Goal: Task Accomplishment & Management: Complete application form

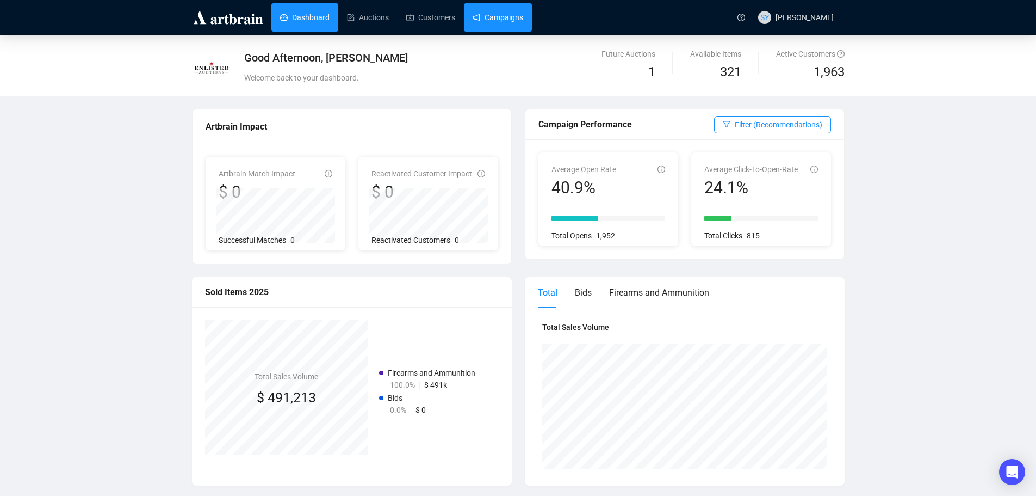
click at [487, 15] on link "Campaigns" at bounding box center [498, 17] width 51 height 28
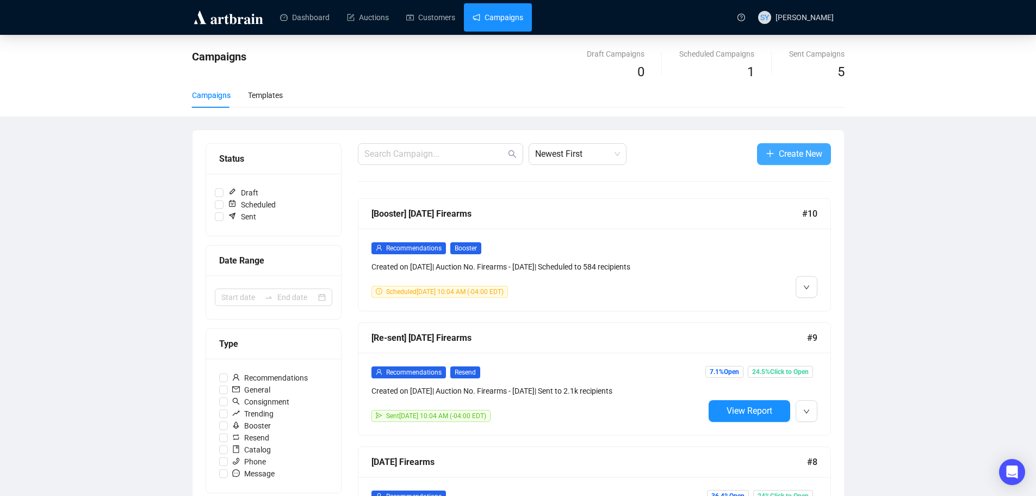
click at [806, 152] on span "Create New" at bounding box center [801, 154] width 44 height 14
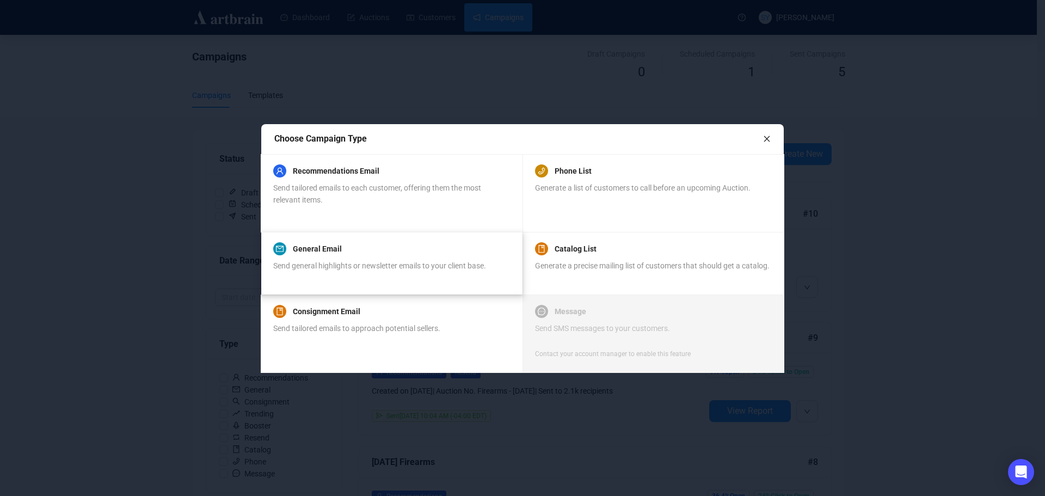
click at [289, 262] on span "Send general highlights or newsletter emails to your client base." at bounding box center [379, 265] width 213 height 9
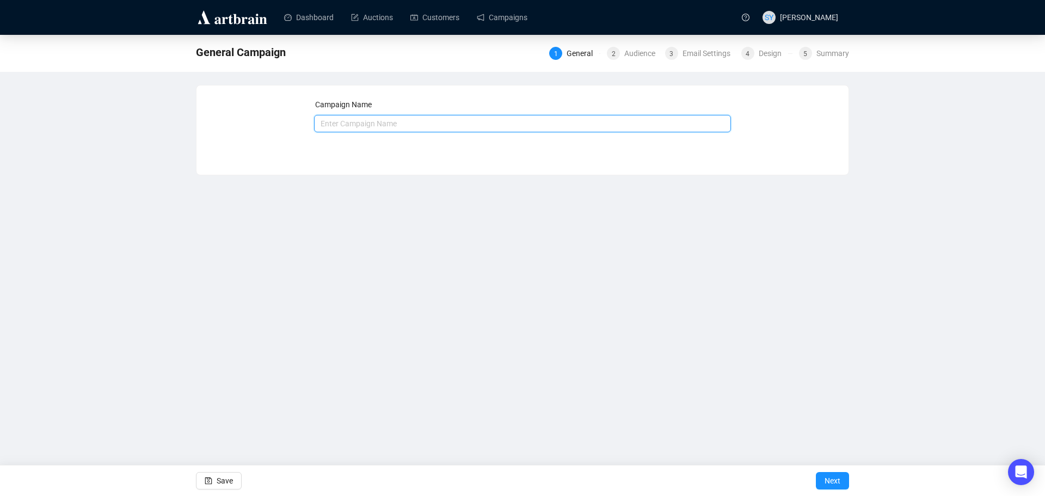
click at [435, 125] on input "text" at bounding box center [522, 123] width 417 height 17
type input "Real Estate, Guns & Wagons"
click at [828, 475] on span "Next" at bounding box center [832, 480] width 16 height 30
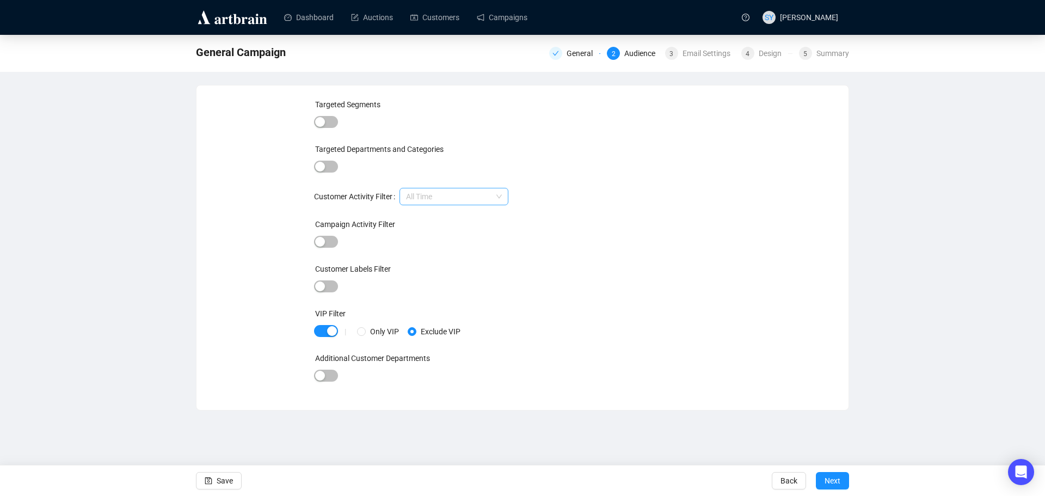
click at [430, 199] on span "All Time" at bounding box center [454, 196] width 96 height 16
click at [830, 478] on span "Next" at bounding box center [832, 480] width 16 height 30
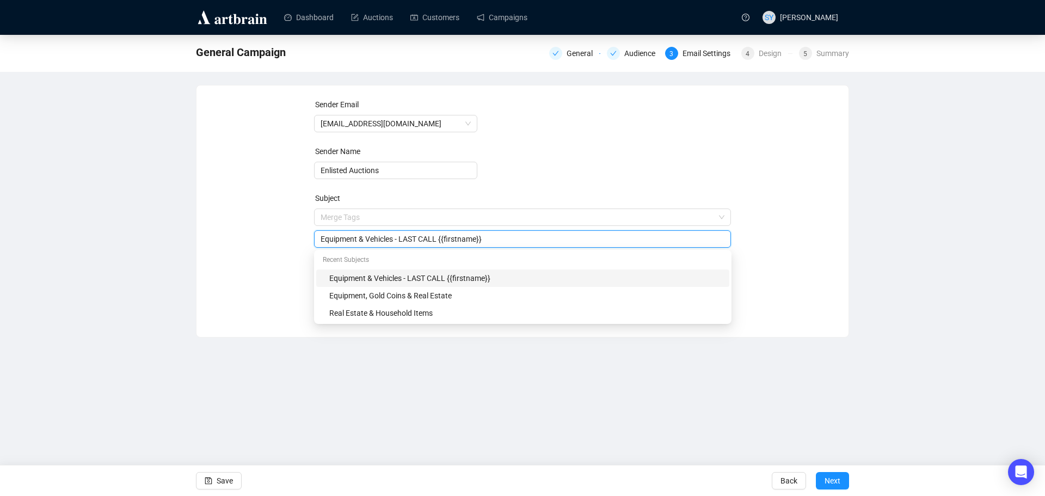
drag, startPoint x: 437, startPoint y: 220, endPoint x: 306, endPoint y: 218, distance: 131.1
click at [306, 218] on div "Sender Email [EMAIL_ADDRESS][DOMAIN_NAME] Sender Name Enlisted Auctions Subject…" at bounding box center [522, 202] width 626 height 209
click at [395, 237] on input "{{firstname}}" at bounding box center [522, 239] width 404 height 12
click at [387, 240] on input "{{firstname}} 100+ acre farms, Guns & Wagons" at bounding box center [522, 239] width 404 height 12
click at [402, 242] on input "{{firstname}} 100+ Acre farms, Guns & Wagons" at bounding box center [522, 239] width 404 height 12
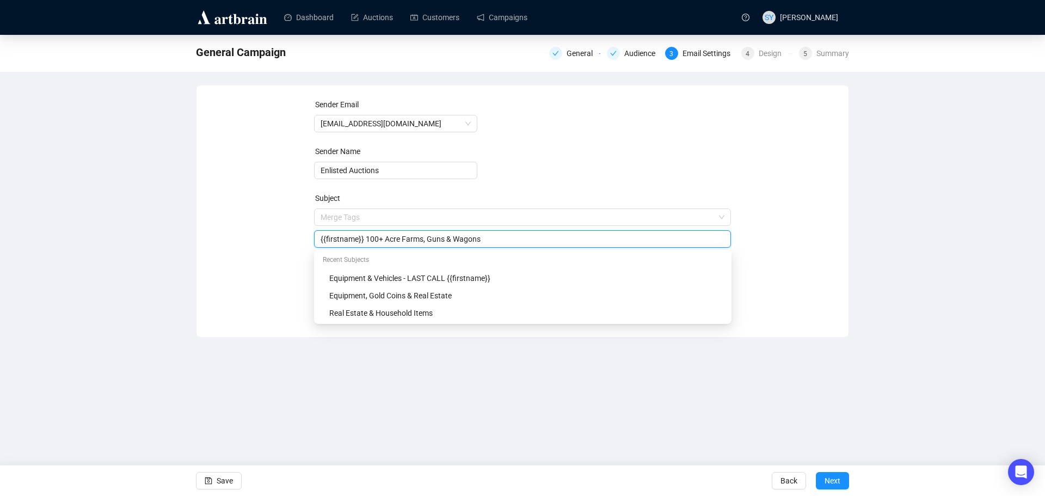
click at [504, 239] on input "{{firstname}} 100+ Acre Farms, Guns & Wagons" at bounding box center [522, 239] width 404 height 12
type input "{{firstname}} 100+ Acre Farms, Guns & Wagons!"
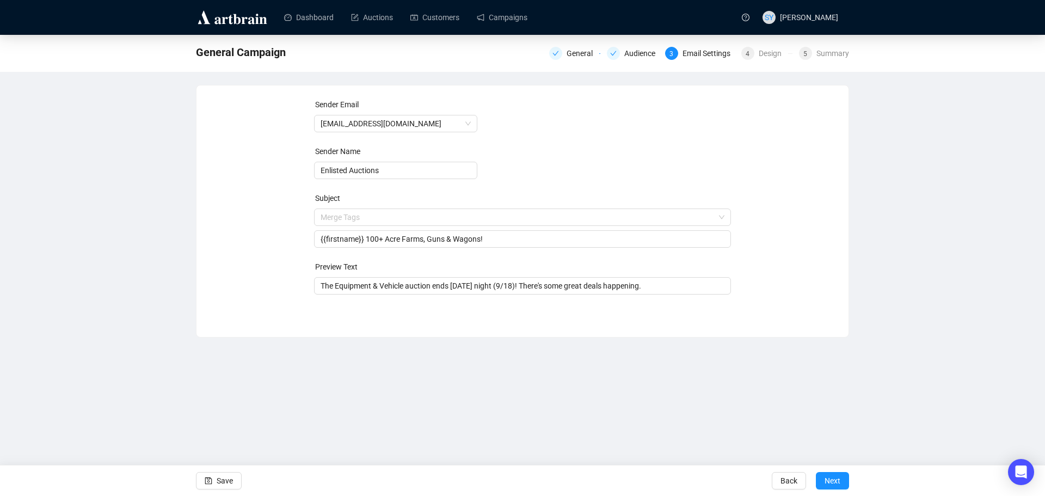
click at [295, 246] on div "Sender Email [EMAIL_ADDRESS][DOMAIN_NAME] Sender Name Enlisted Auctions Subject…" at bounding box center [522, 202] width 626 height 209
click at [363, 287] on input "The Equipment & Vehicle auction ends [DATE] night (9/18)! There's some great de…" at bounding box center [522, 286] width 404 height 12
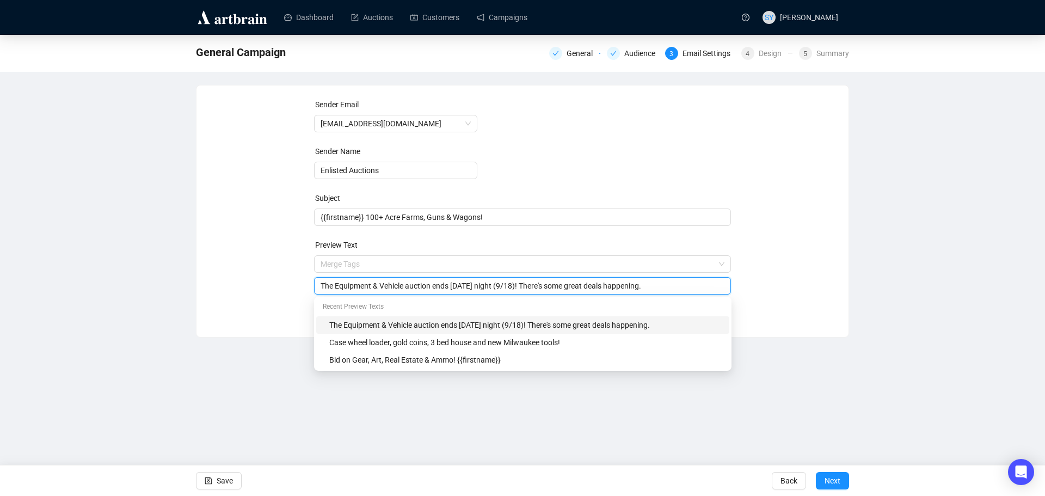
click at [363, 287] on input "The Equipment & Vehicle auction ends [DATE] night (9/18)! There's some great de…" at bounding box center [522, 286] width 404 height 12
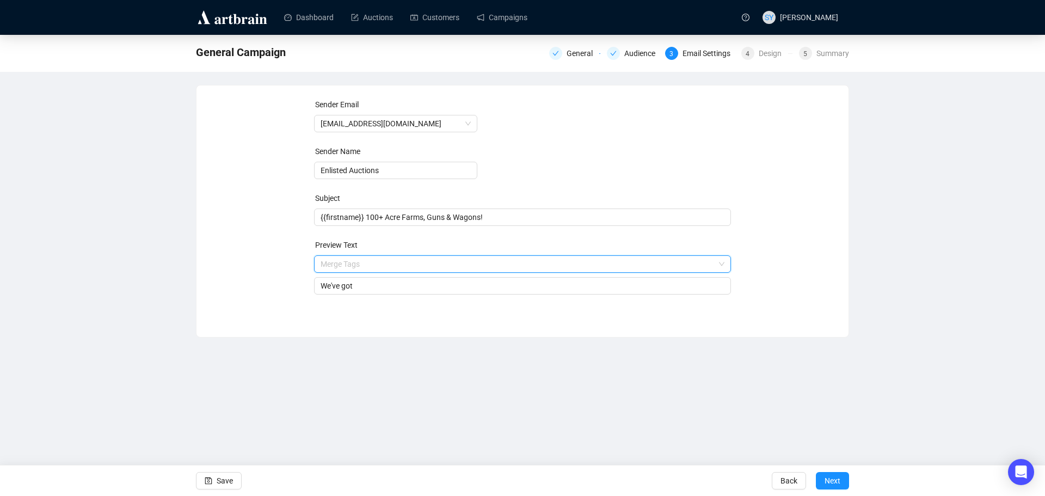
click at [327, 264] on input "search" at bounding box center [517, 264] width 394 height 16
click at [355, 313] on span "First Name" at bounding box center [354, 316] width 37 height 9
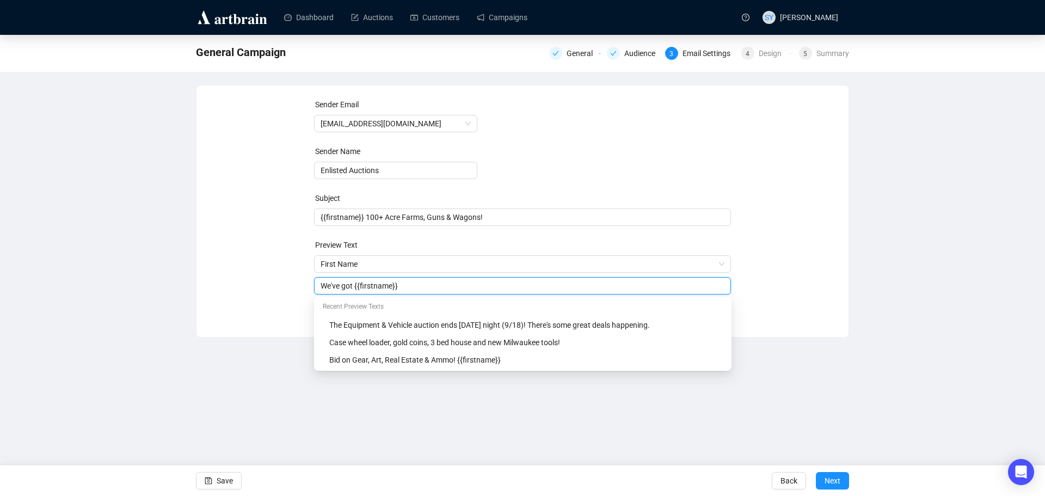
click at [351, 287] on input "We've got {{firstname}}" at bounding box center [522, 286] width 404 height 12
drag, startPoint x: 357, startPoint y: 288, endPoint x: 295, endPoint y: 291, distance: 61.5
click at [295, 291] on div "Sender Email [EMAIL_ADDRESS][DOMAIN_NAME] Sender Name Enlisted Auctions Subject…" at bounding box center [522, 202] width 626 height 209
click at [397, 287] on input "{{firstname}}" at bounding box center [522, 286] width 404 height 12
type input "{{firstname}} (2) farms, 300+ firearms & over 60 horse drawn wagons!"
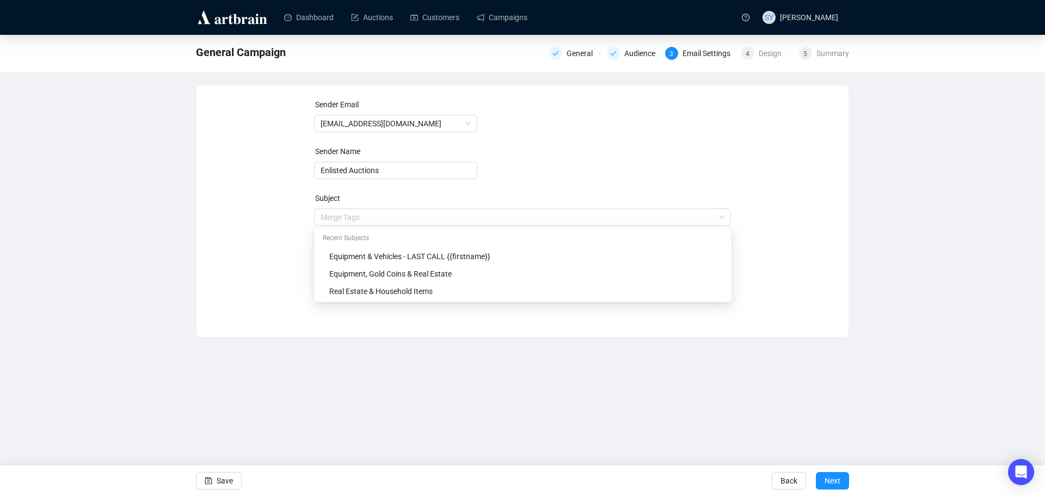
drag, startPoint x: 365, startPoint y: 219, endPoint x: 291, endPoint y: 220, distance: 74.0
click at [291, 220] on div "Sender Email [EMAIL_ADDRESS][DOMAIN_NAME] Sender Name Enlisted Auctions Subject…" at bounding box center [522, 202] width 626 height 209
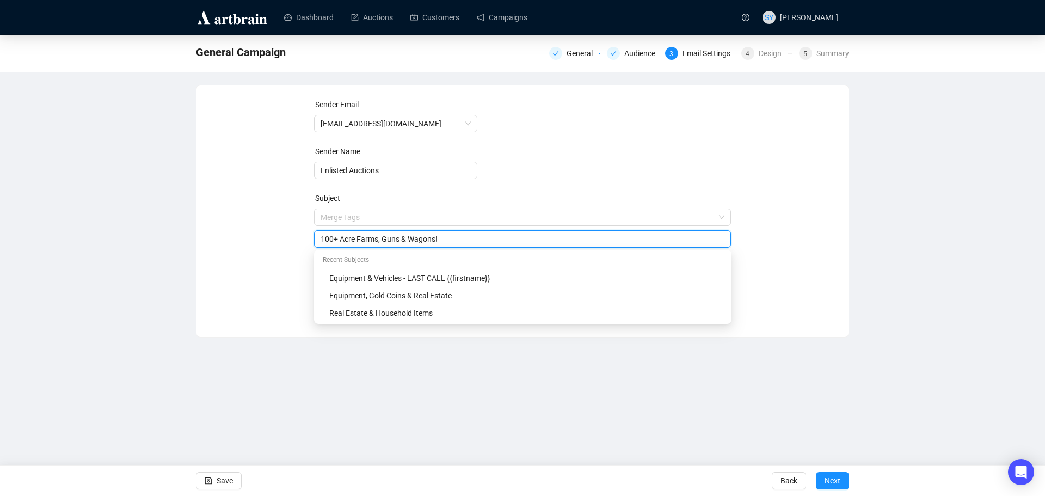
click at [467, 242] on input "100+ Acre Farms, Guns & Wagons!" at bounding box center [522, 239] width 404 height 12
type input "100+ Acre Farms, Guns & Wagons!"
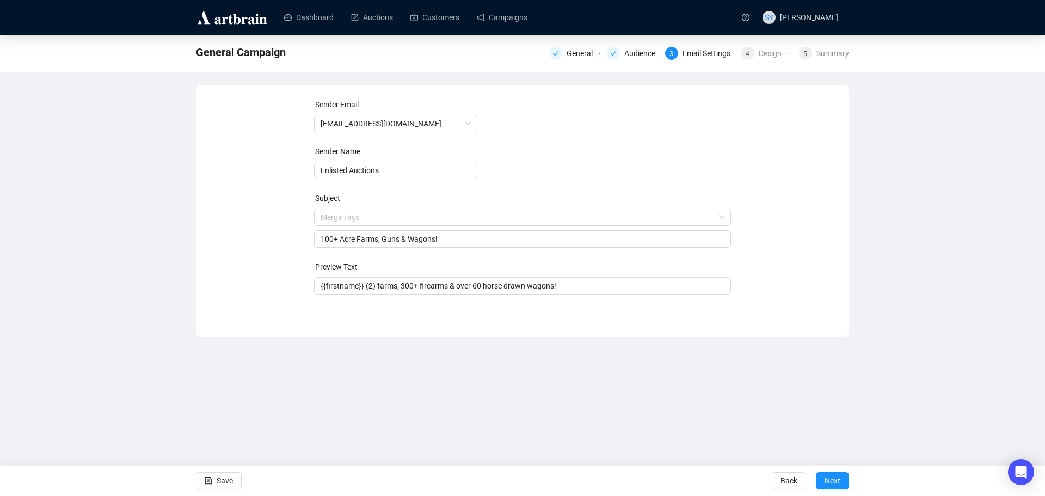
click at [839, 277] on div "Sender Email [EMAIL_ADDRESS][DOMAIN_NAME] Sender Name Enlisted Auctions Subject…" at bounding box center [522, 202] width 652 height 235
click at [825, 478] on span "Next" at bounding box center [832, 480] width 16 height 30
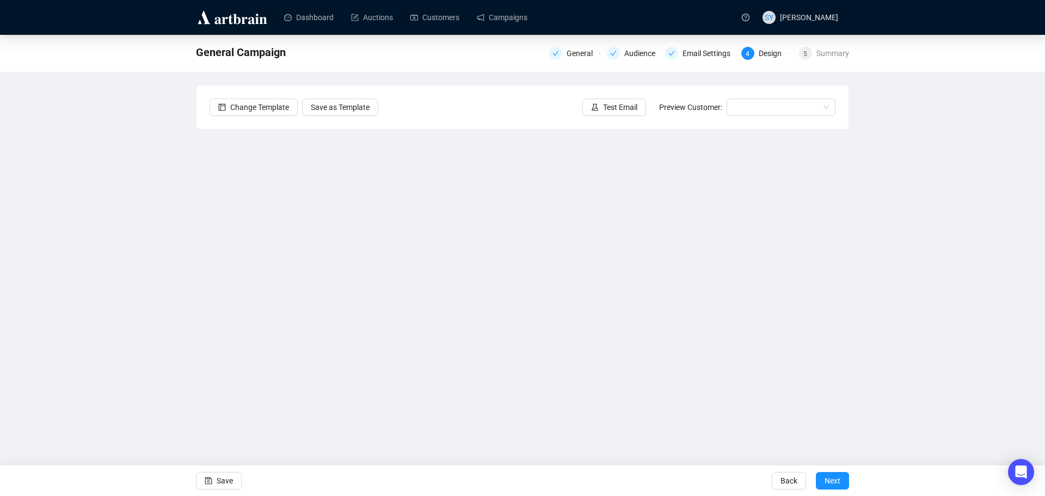
click at [885, 192] on div "General Campaign General Audience Email Settings 4 Design 5 Summary Change Temp…" at bounding box center [522, 236] width 1045 height 402
click at [622, 100] on button "Test Email" at bounding box center [614, 106] width 64 height 17
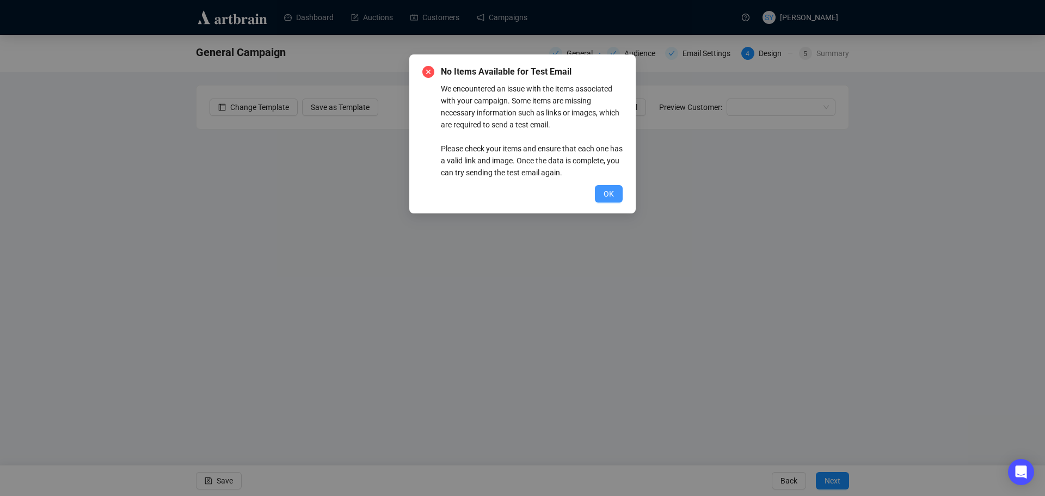
click at [610, 200] on button "OK" at bounding box center [609, 193] width 28 height 17
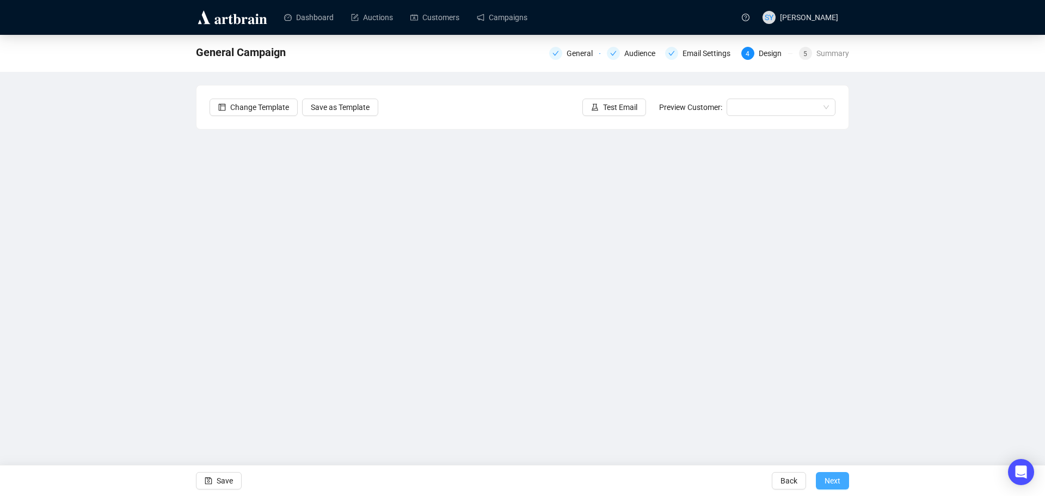
click at [825, 477] on span "Next" at bounding box center [832, 480] width 16 height 30
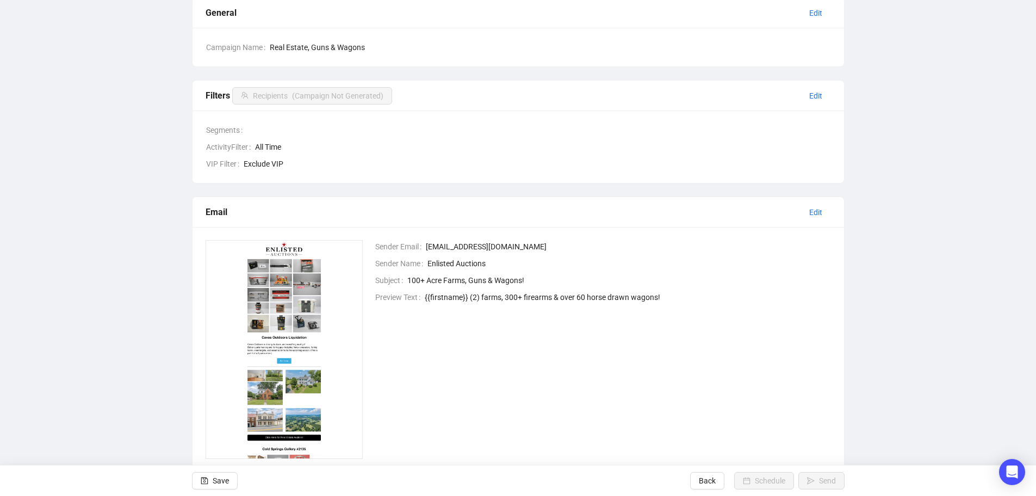
scroll to position [119, 0]
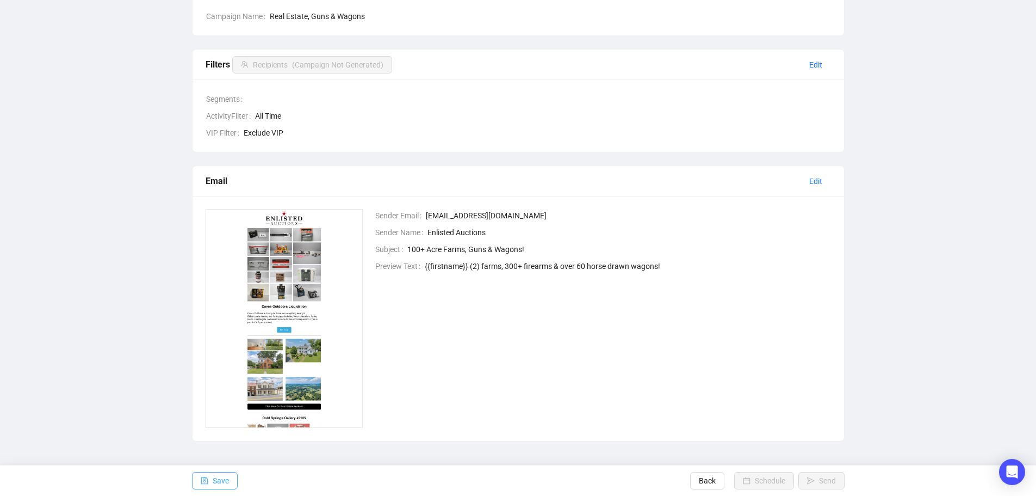
click at [205, 484] on span "button" at bounding box center [205, 480] width 8 height 30
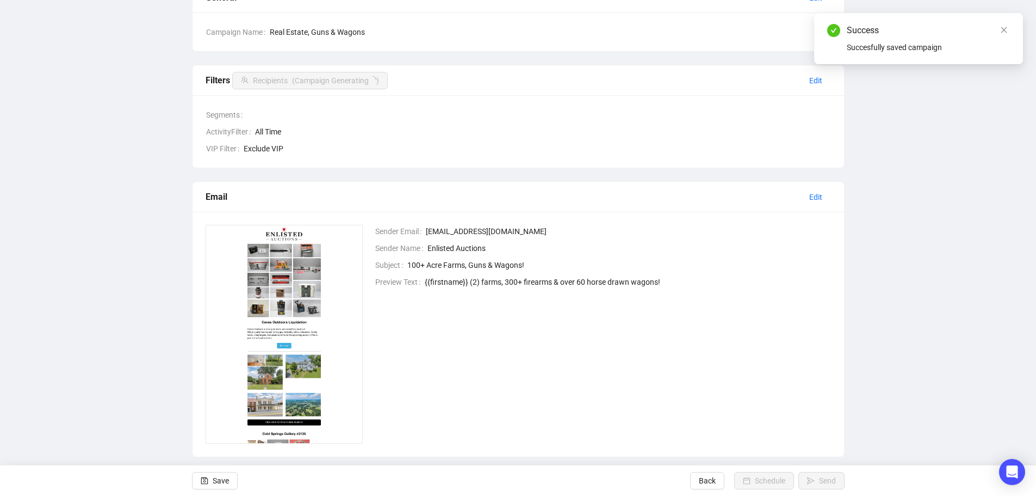
scroll to position [119, 0]
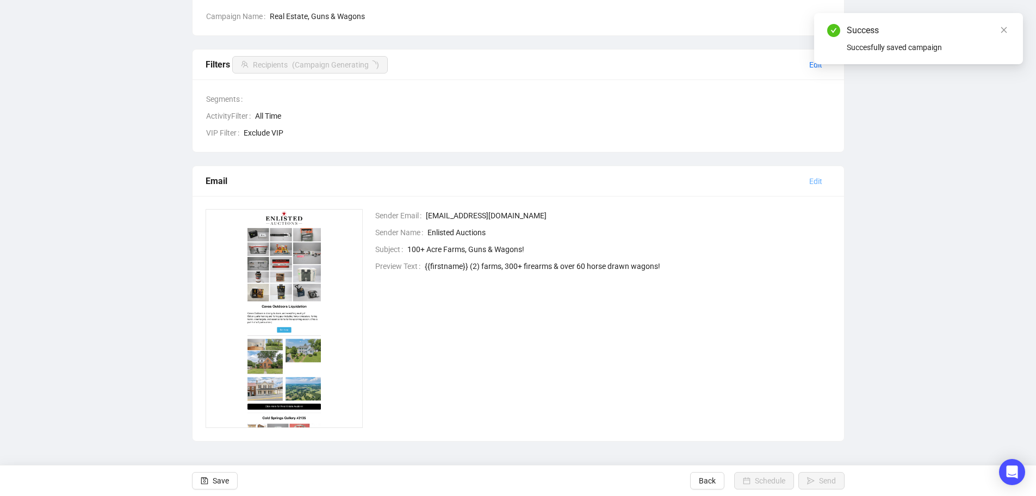
click at [821, 179] on span "Edit" at bounding box center [816, 181] width 13 height 12
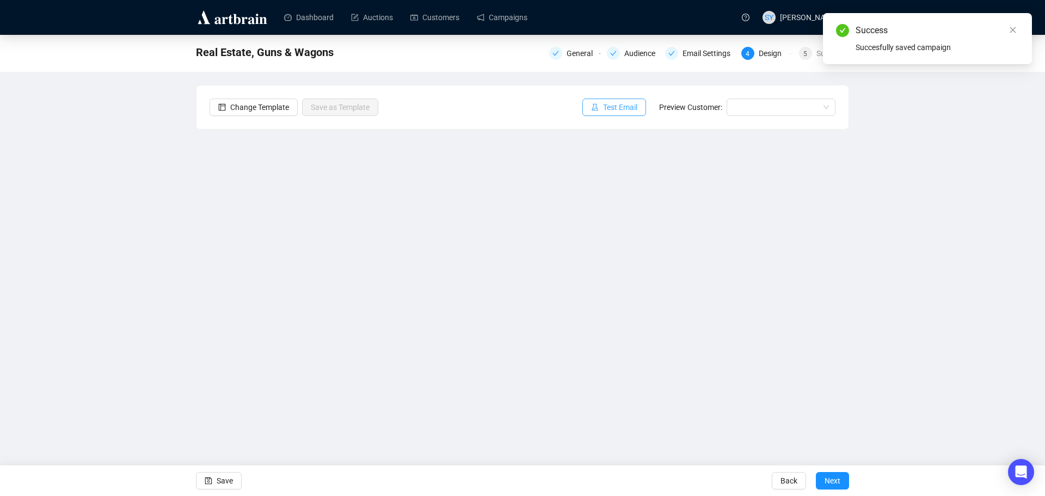
click at [610, 111] on span "Test Email" at bounding box center [620, 107] width 34 height 12
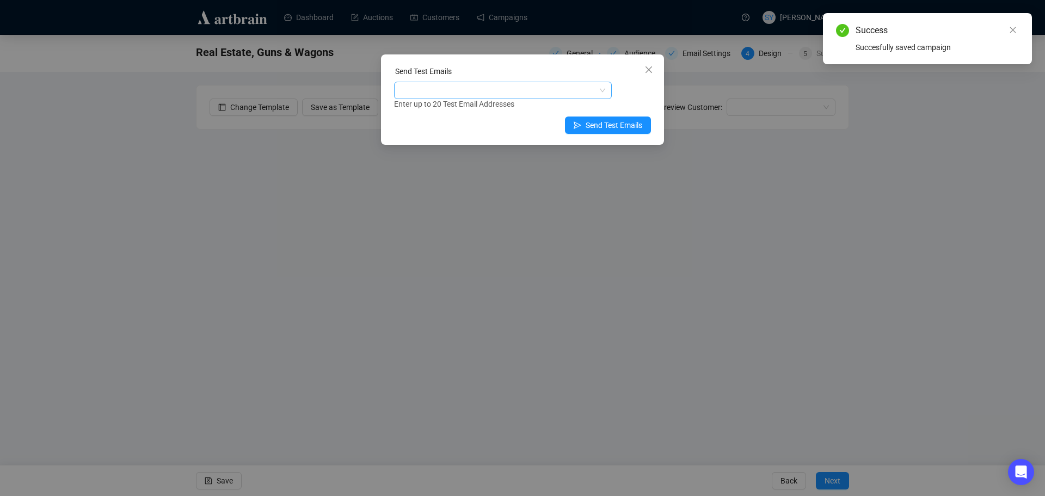
click at [509, 90] on div at bounding box center [497, 90] width 202 height 15
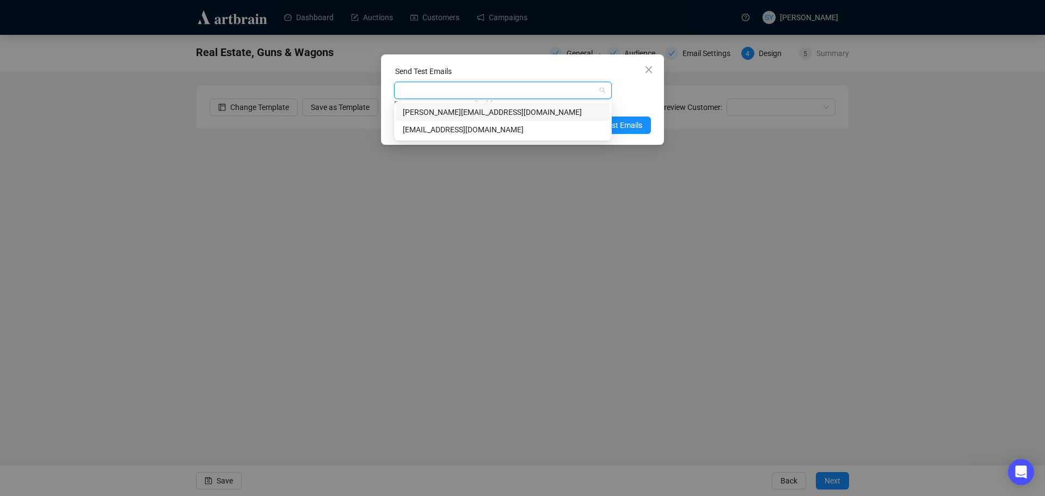
click at [477, 112] on div "[PERSON_NAME][EMAIL_ADDRESS][DOMAIN_NAME]" at bounding box center [503, 112] width 200 height 12
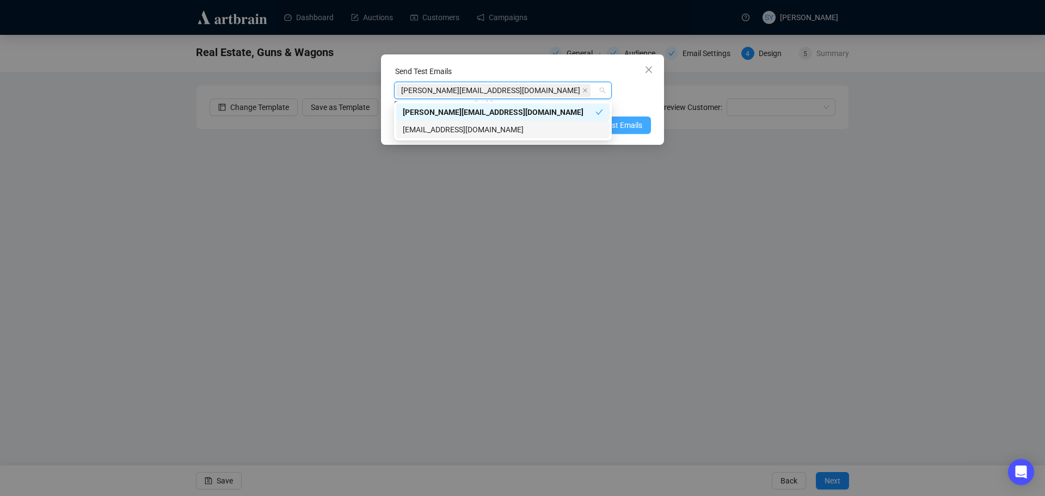
click at [637, 121] on span "Send Test Emails" at bounding box center [613, 125] width 57 height 12
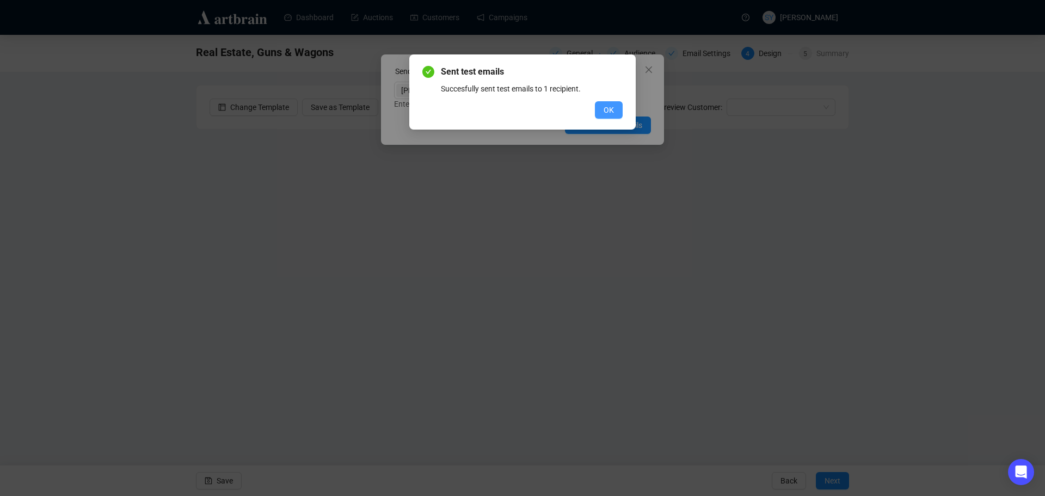
click at [596, 112] on button "OK" at bounding box center [609, 109] width 28 height 17
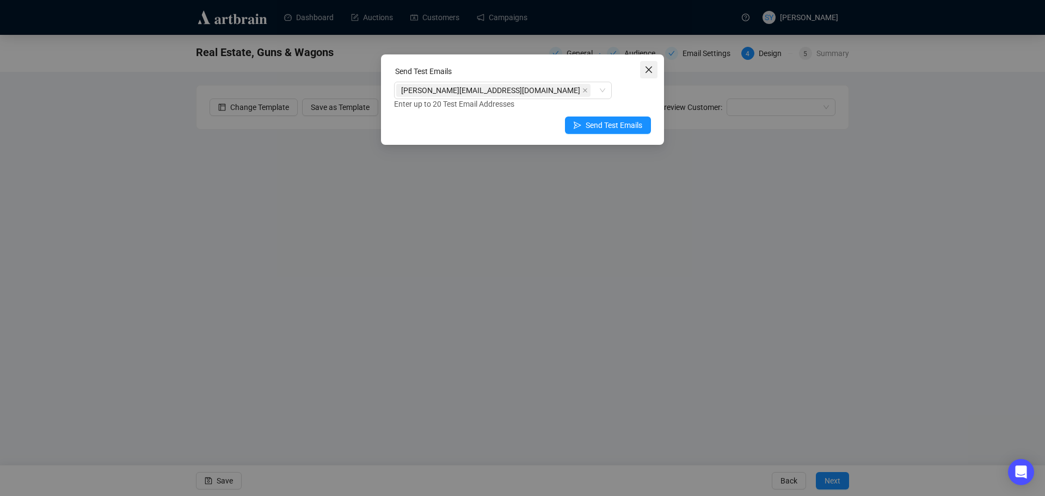
click at [651, 66] on icon "close" at bounding box center [648, 69] width 7 height 7
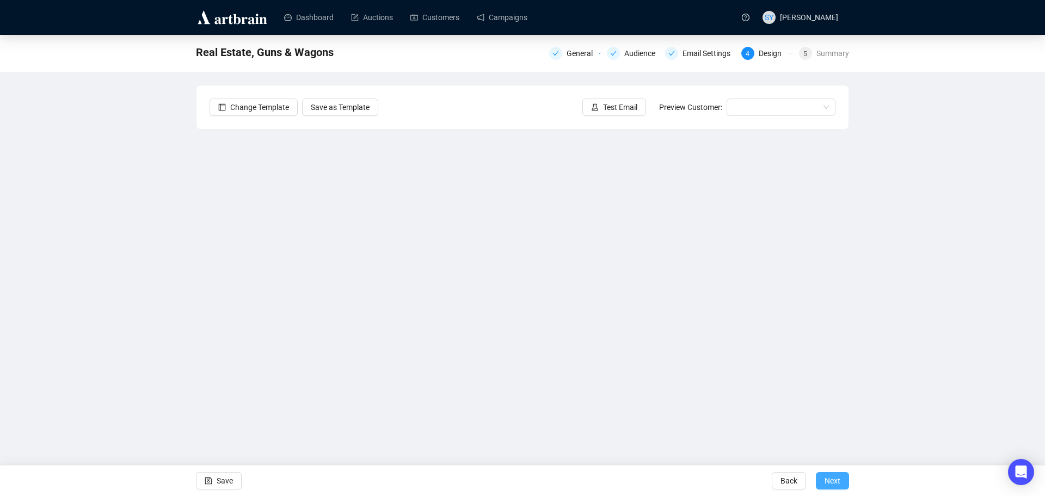
click at [836, 486] on span "Next" at bounding box center [832, 480] width 16 height 30
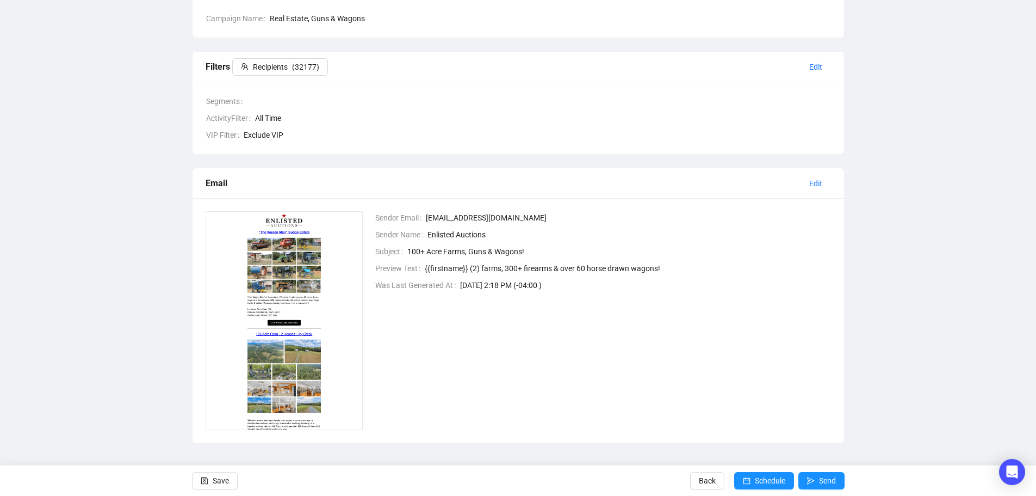
scroll to position [119, 0]
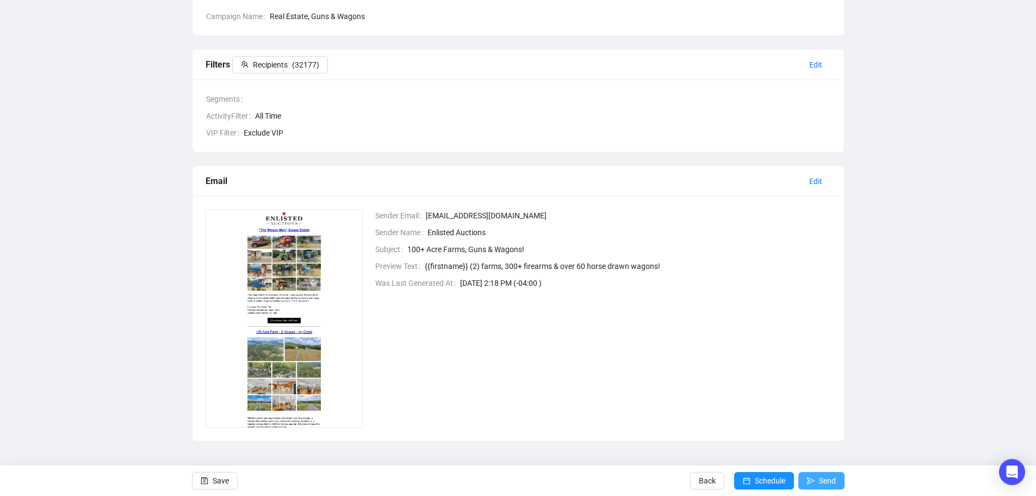
click at [826, 477] on span "Send" at bounding box center [827, 480] width 17 height 30
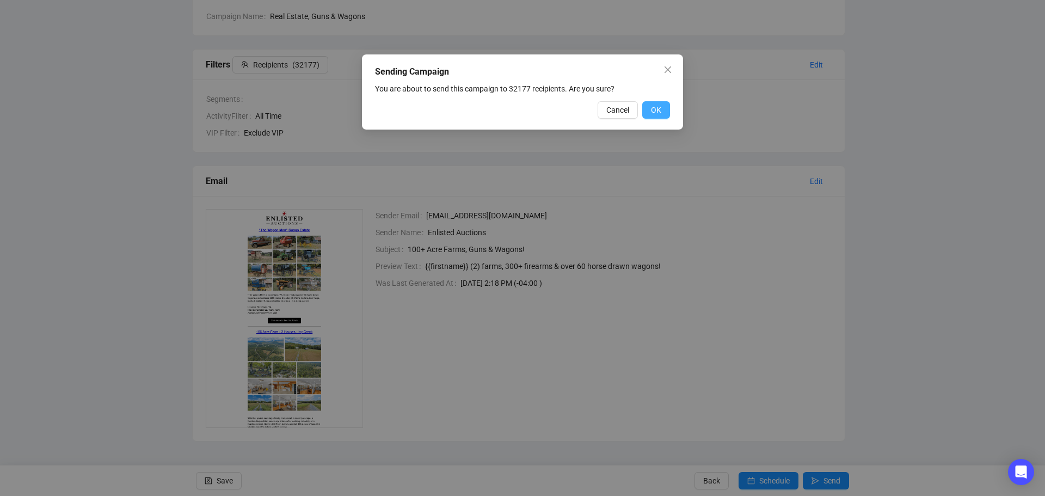
click at [650, 110] on button "OK" at bounding box center [656, 109] width 28 height 17
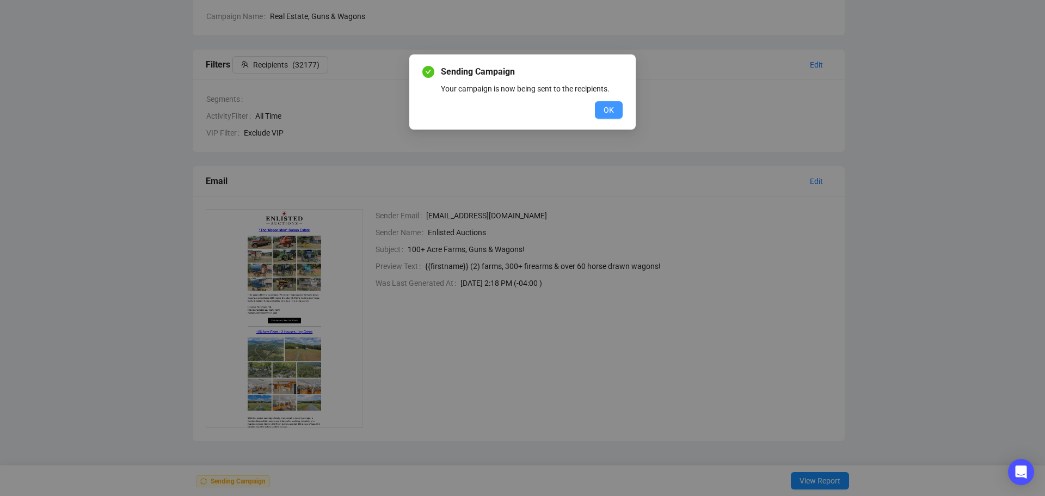
click at [614, 117] on button "OK" at bounding box center [609, 109] width 28 height 17
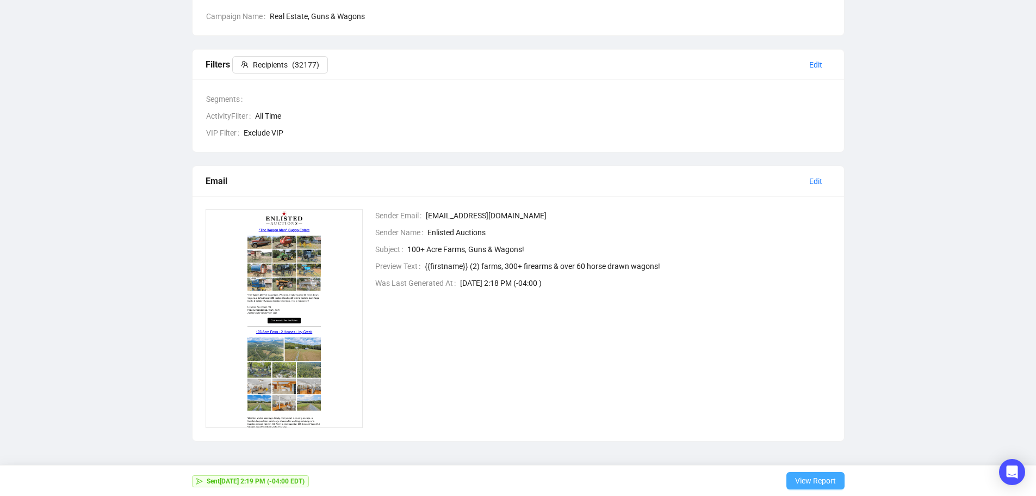
click at [831, 476] on span "View Report" at bounding box center [815, 480] width 41 height 30
